Goal: Task Accomplishment & Management: Use online tool/utility

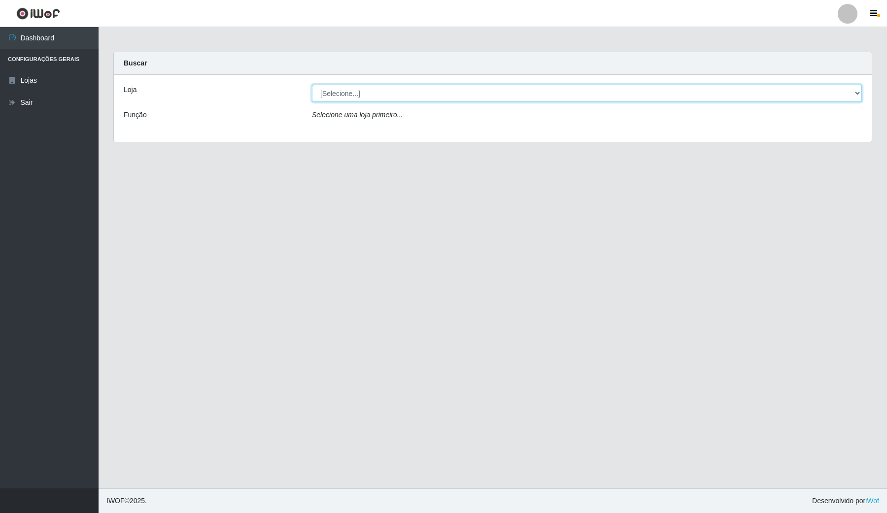
click at [585, 88] on select "[Selecione...] Rede Compras Supermercados - LOJA 4" at bounding box center [587, 93] width 550 height 17
select select "159"
click at [312, 85] on select "[Selecione...] Rede Compras Supermercados - LOJA 4" at bounding box center [587, 93] width 550 height 17
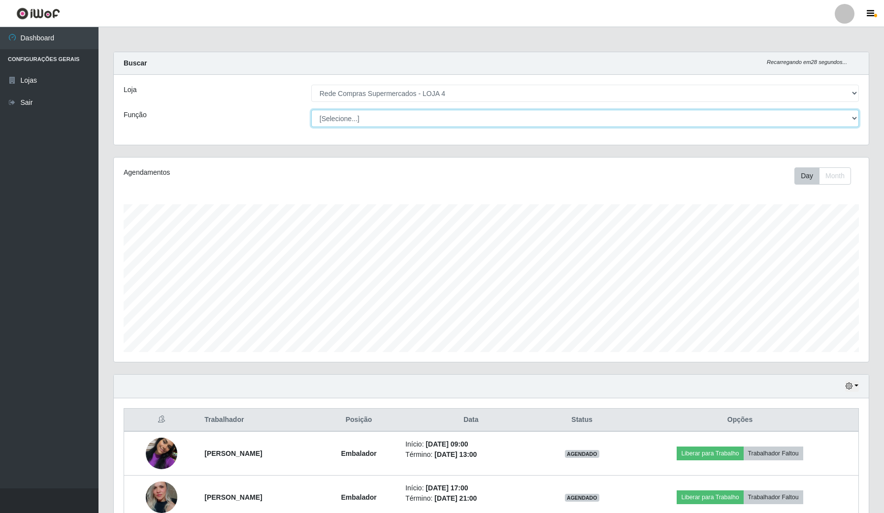
click at [486, 114] on select "[Selecione...] ASG ASG + ASG ++ Balconista Balconista + Balconista ++ Embalador…" at bounding box center [585, 118] width 548 height 17
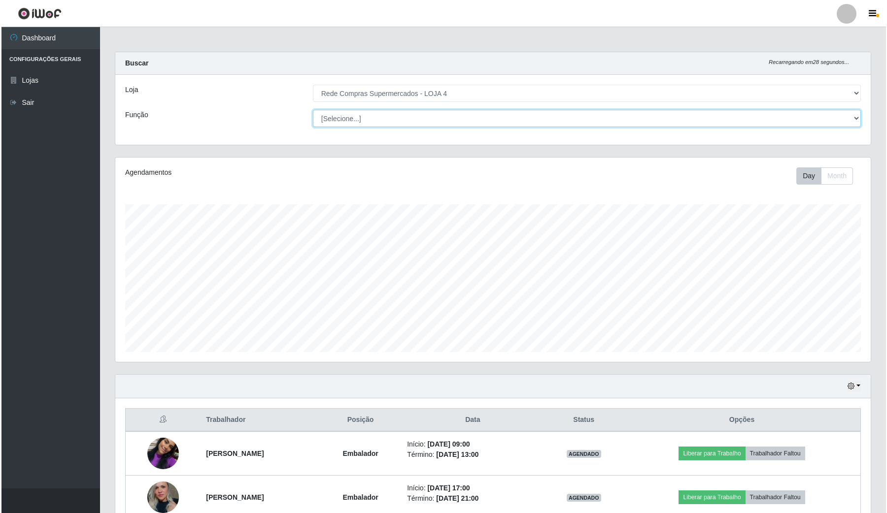
scroll to position [205, 755]
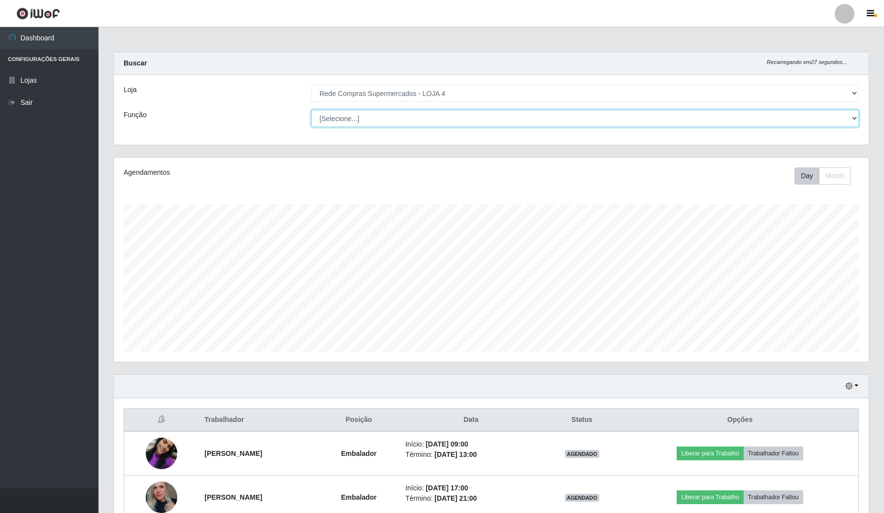
select select "1"
click at [312, 110] on select "[Selecione...] ASG ASG + ASG ++ Balconista Balconista + Balconista ++ Embalador…" at bounding box center [585, 118] width 548 height 17
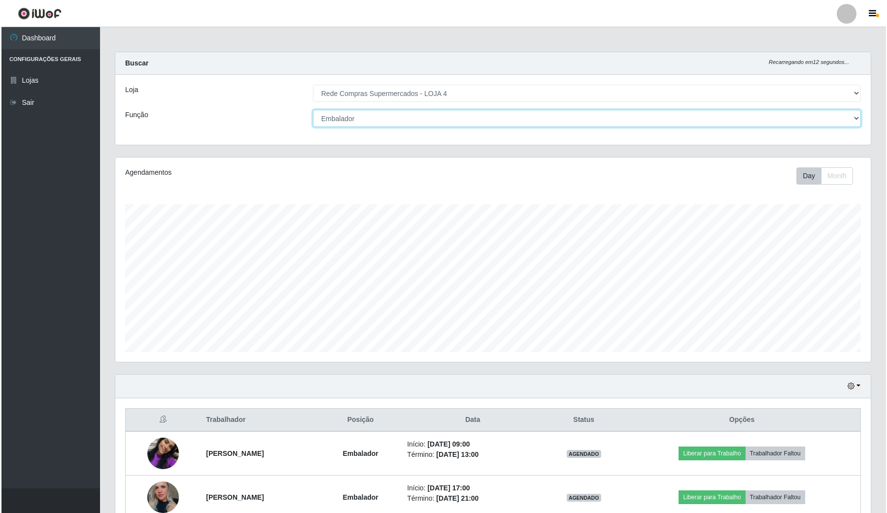
scroll to position [492541, 491990]
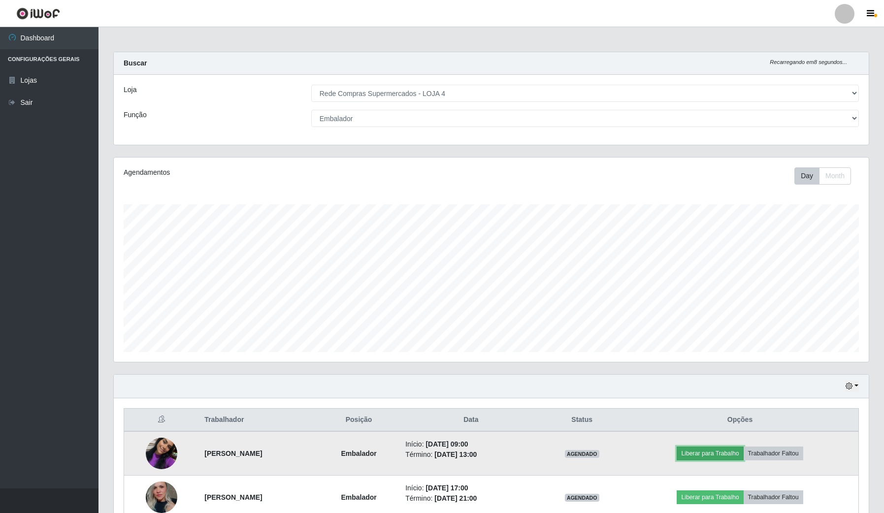
click at [737, 455] on button "Liberar para Trabalho" at bounding box center [710, 454] width 67 height 14
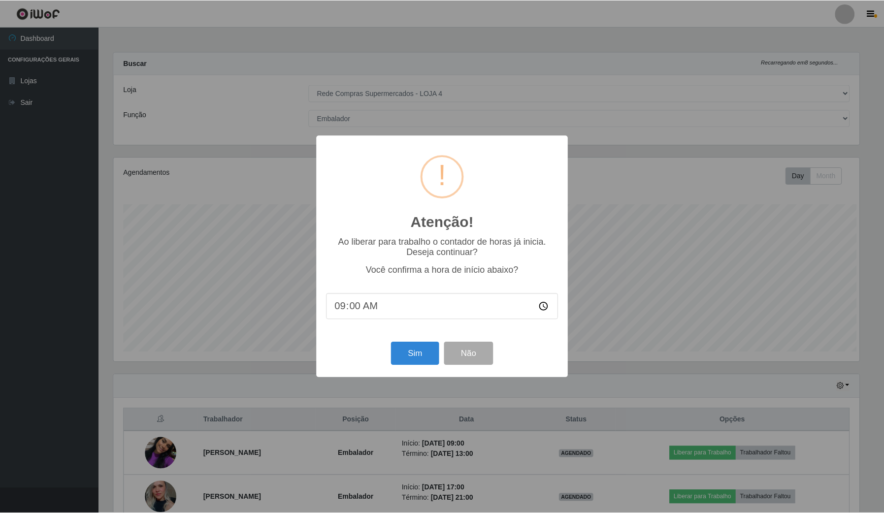
scroll to position [205, 748]
click at [411, 356] on button "Sim" at bounding box center [416, 353] width 48 height 23
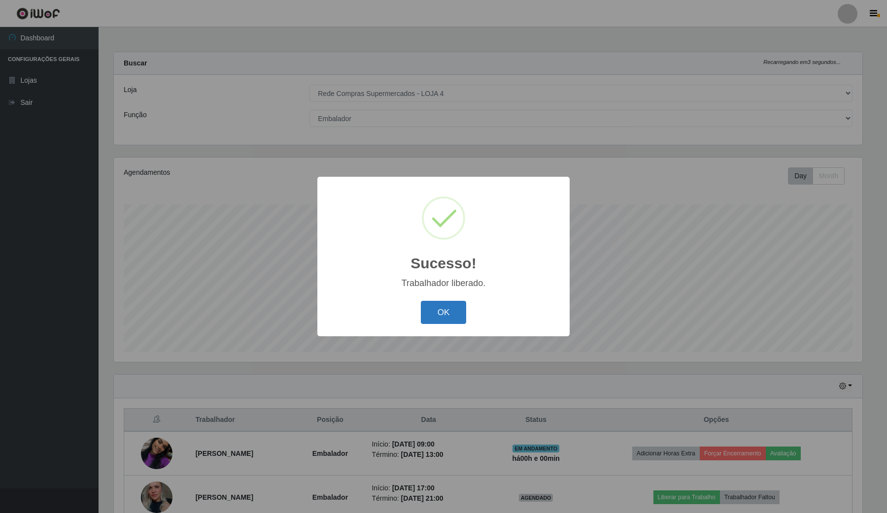
click at [429, 316] on button "OK" at bounding box center [444, 312] width 46 height 23
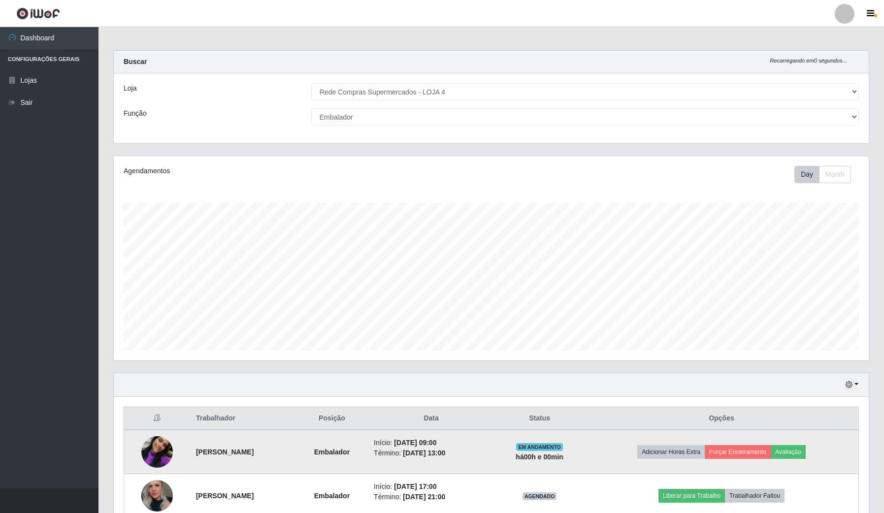
scroll to position [0, 0]
